Goal: Register for event/course

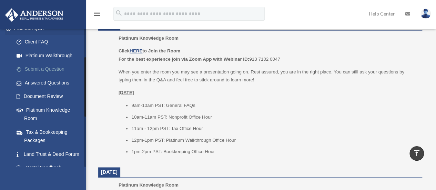
scroll to position [64, 0]
click at [43, 131] on link "Tax & Bookkeeping Packages" at bounding box center [51, 136] width 82 height 22
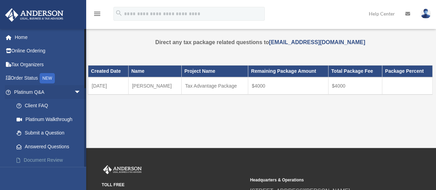
click at [39, 160] on link "Document Review" at bounding box center [51, 160] width 82 height 14
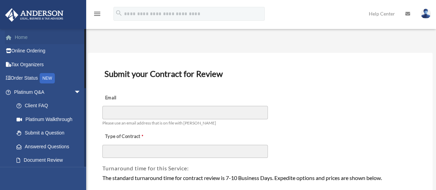
click at [21, 40] on link "Home" at bounding box center [48, 37] width 86 height 14
click at [21, 38] on link "Home" at bounding box center [48, 37] width 86 height 14
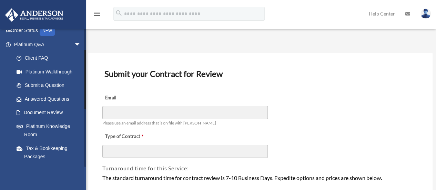
scroll to position [48, 0]
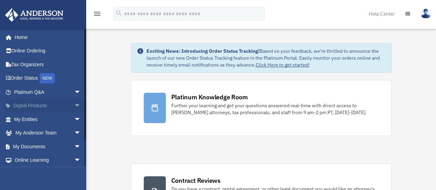
click at [74, 106] on span "arrow_drop_down" at bounding box center [81, 106] width 14 height 14
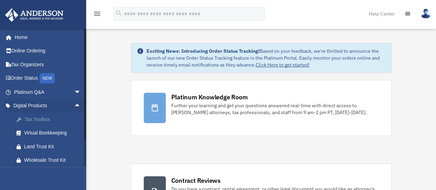
click at [43, 118] on div "Tax Toolbox" at bounding box center [53, 119] width 59 height 9
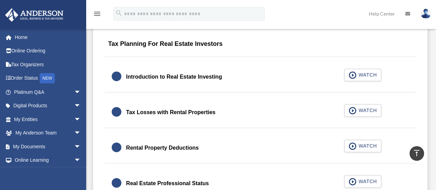
scroll to position [432, 0]
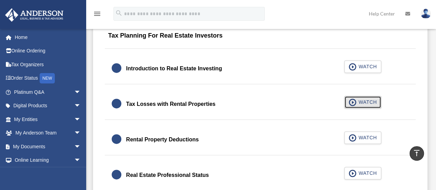
click at [357, 102] on span "WATCH" at bounding box center [366, 101] width 20 height 7
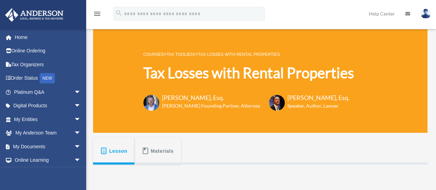
click at [166, 149] on span "Materials" at bounding box center [161, 151] width 23 height 12
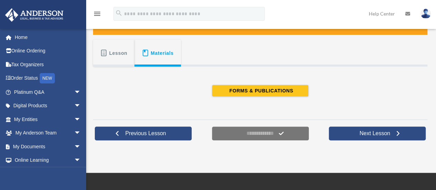
scroll to position [101, 0]
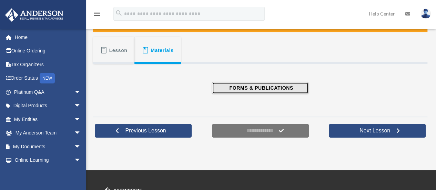
click at [266, 87] on span "FORMS & PUBLICATIONS" at bounding box center [260, 87] width 66 height 7
click at [252, 87] on span "FORMS & PUBLICATIONS" at bounding box center [260, 87] width 66 height 7
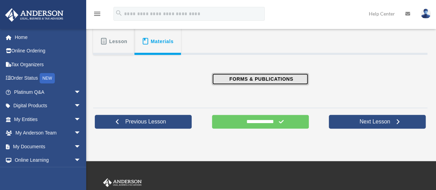
scroll to position [111, 0]
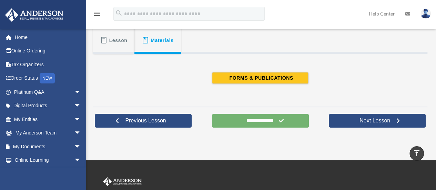
click at [232, 118] on input "**********" at bounding box center [260, 121] width 97 height 14
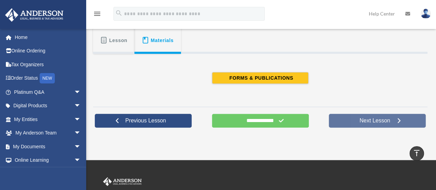
click at [369, 120] on span "Next Lesson" at bounding box center [375, 120] width 42 height 7
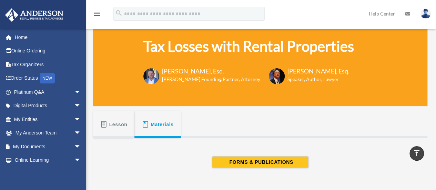
scroll to position [26, 0]
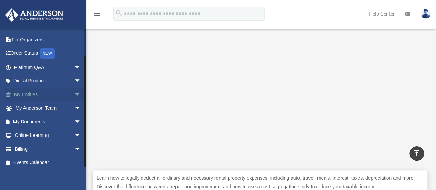
scroll to position [29, 0]
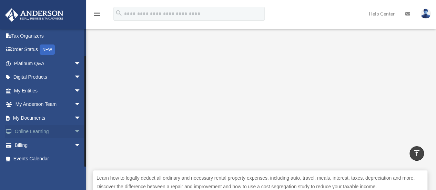
click at [74, 131] on span "arrow_drop_down" at bounding box center [81, 132] width 14 height 14
click at [34, 143] on link "Courses" at bounding box center [51, 145] width 82 height 14
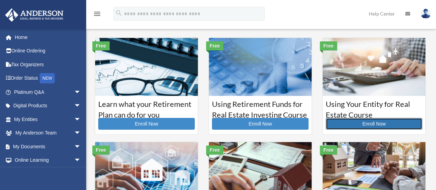
click at [351, 125] on link "Enroll Now" at bounding box center [373, 124] width 96 height 12
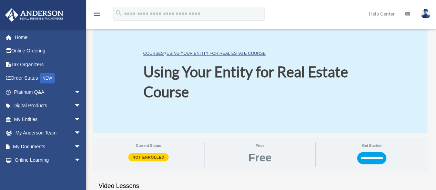
click at [367, 123] on div "COURSES > Using Your Entity for Real Estate Course Using Your Entity for Real E…" at bounding box center [260, 80] width 334 height 103
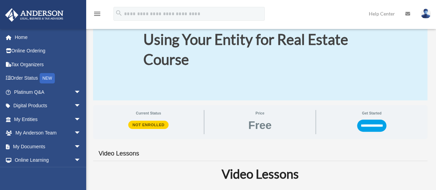
scroll to position [29, 0]
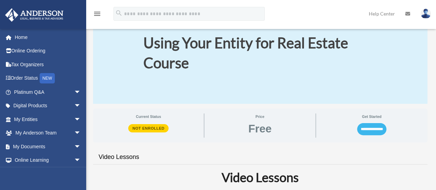
click at [366, 132] on input "**********" at bounding box center [371, 129] width 29 height 12
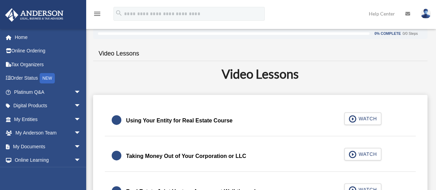
scroll to position [99, 0]
